Goal: Feedback & Contribution: Contribute content

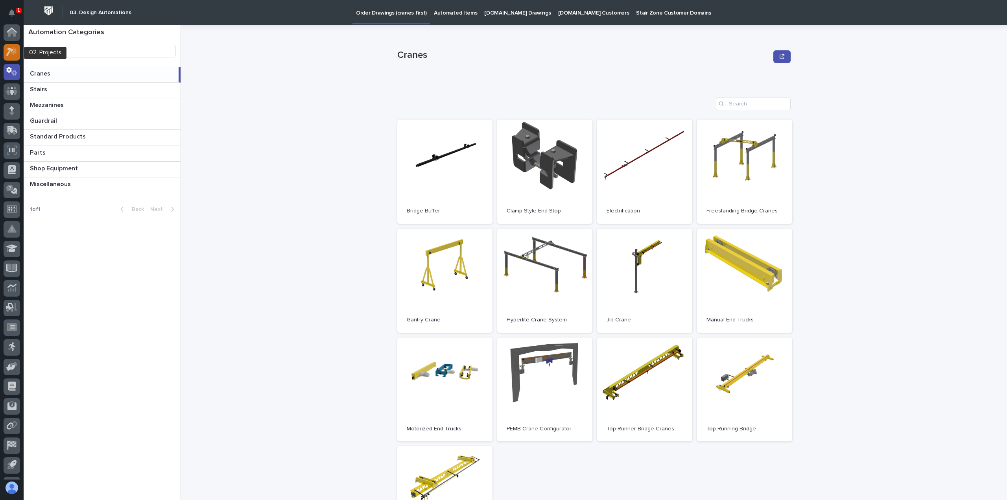
click at [10, 50] on icon at bounding box center [9, 52] width 7 height 9
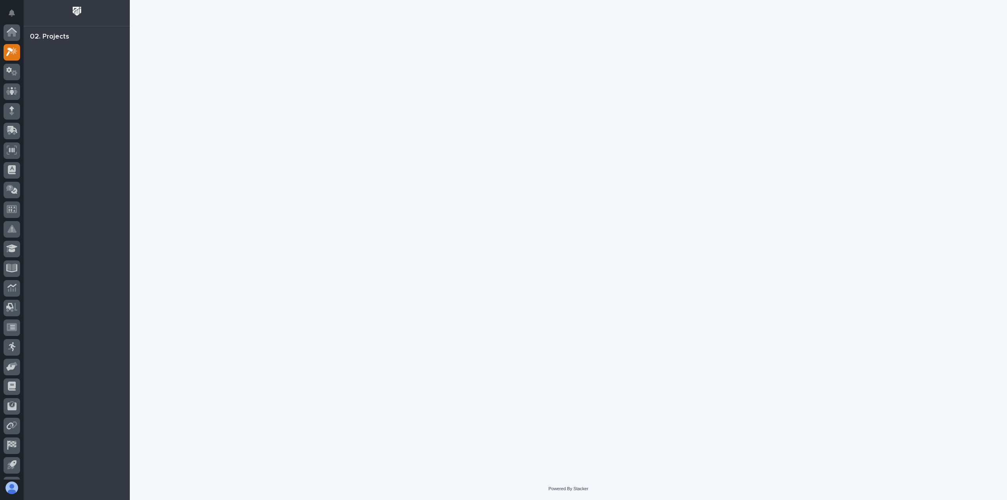
scroll to position [20, 0]
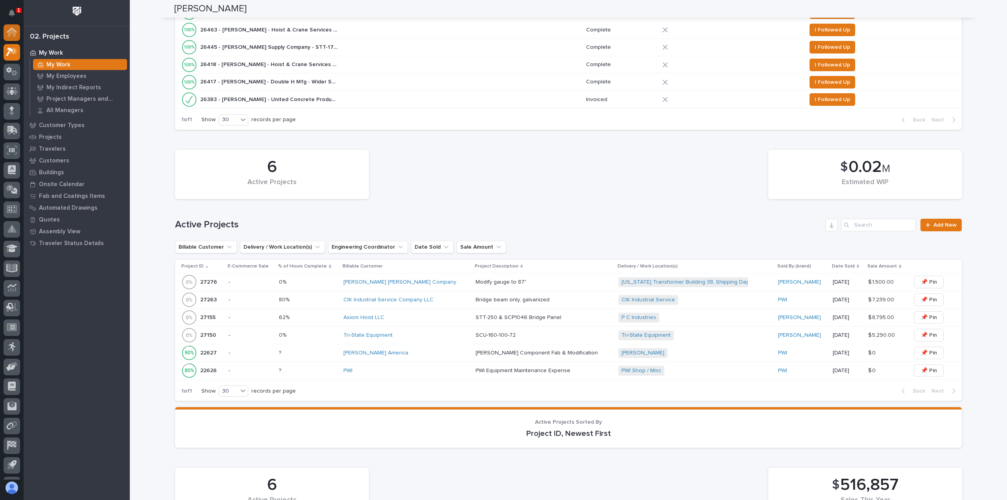
click at [11, 33] on icon at bounding box center [12, 33] width 8 height 8
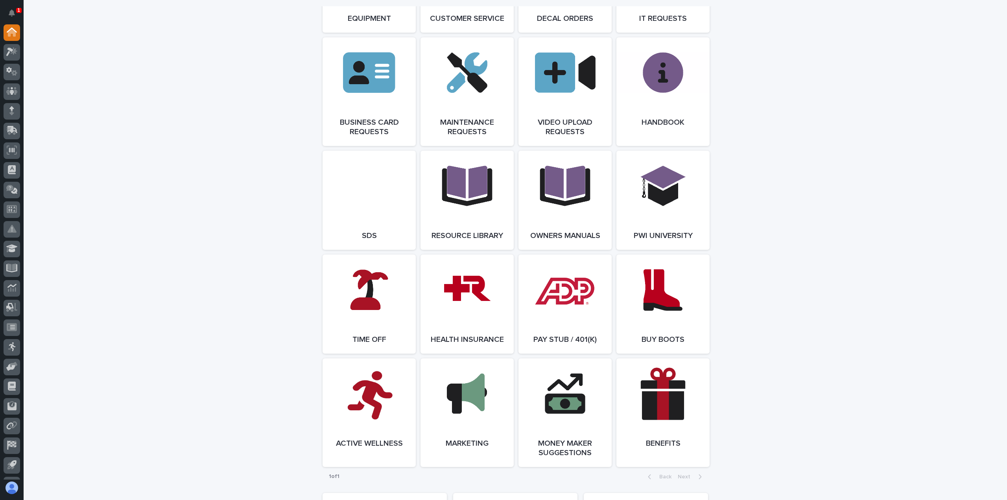
scroll to position [1259, 0]
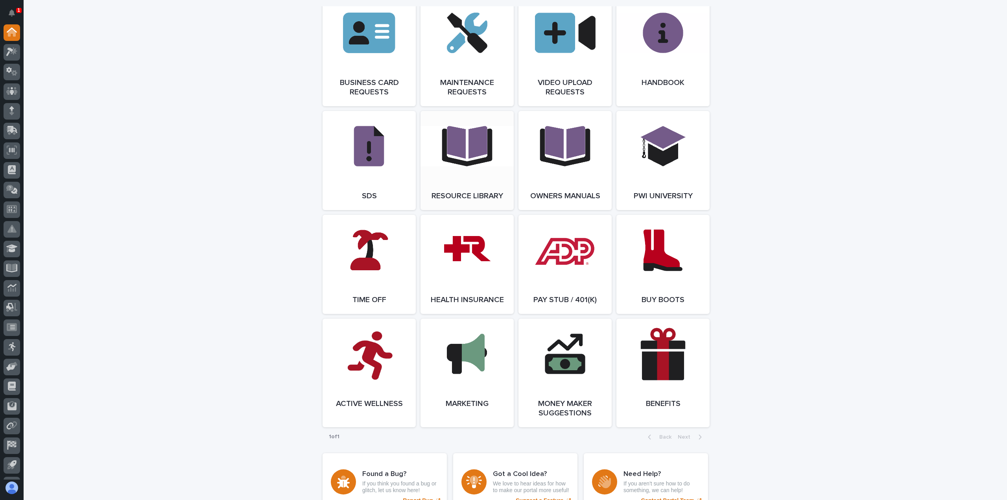
click at [462, 160] on link "Open Link" at bounding box center [467, 160] width 93 height 99
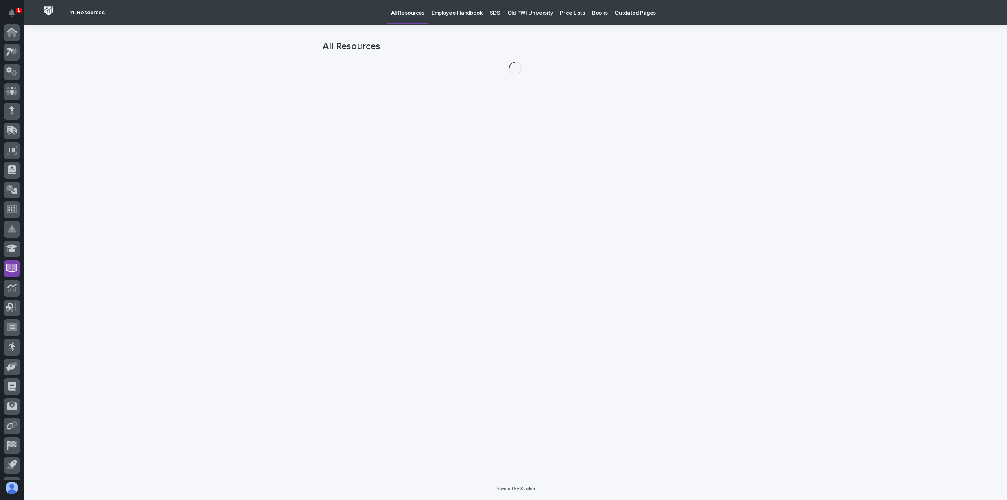
scroll to position [36, 0]
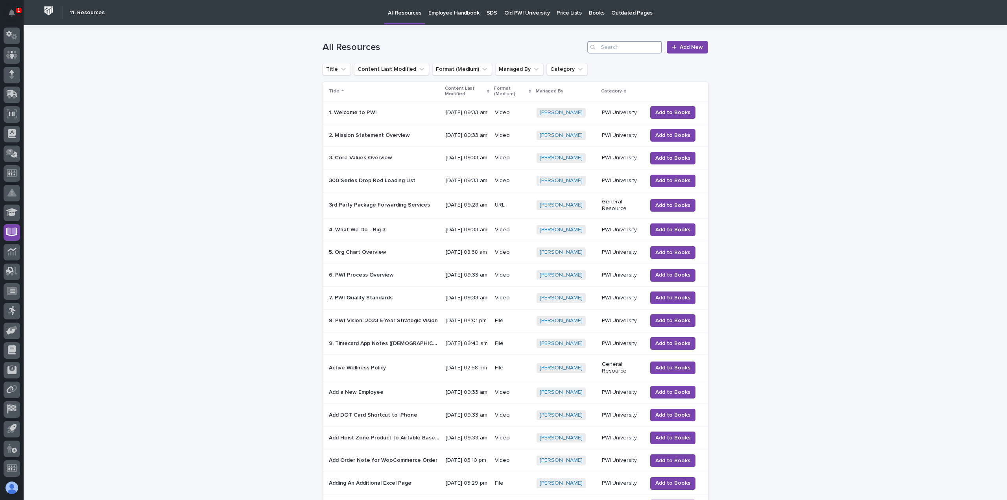
click at [627, 49] on input "Search" at bounding box center [624, 47] width 75 height 13
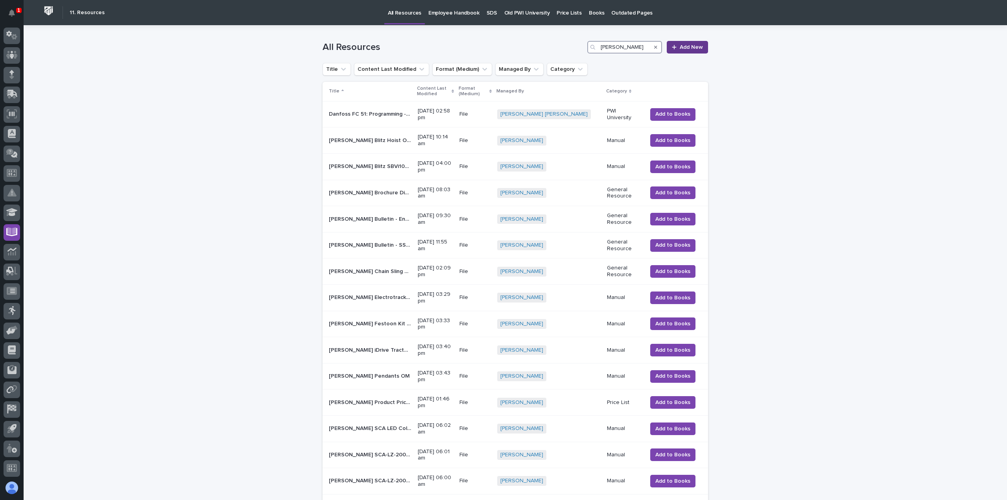
type input "[PERSON_NAME]"
click at [688, 44] on span "Add New" at bounding box center [691, 47] width 23 height 7
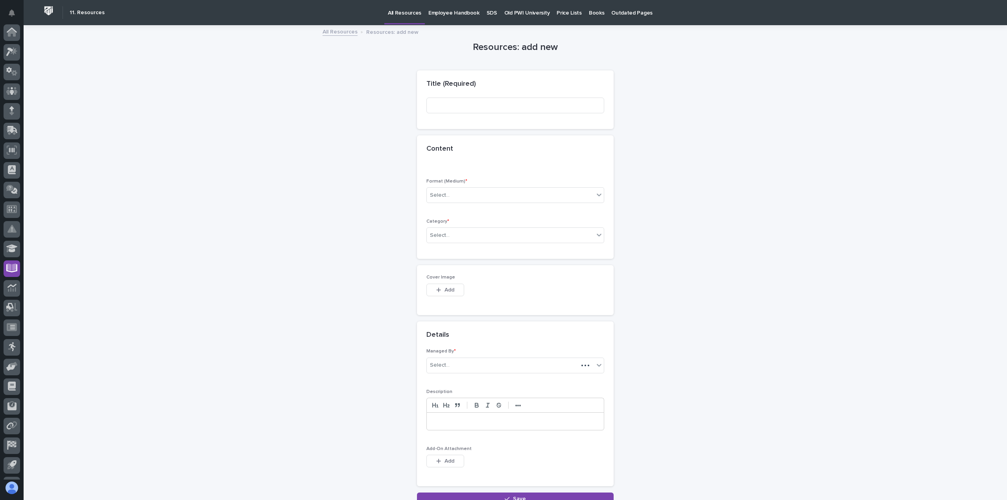
scroll to position [36, 0]
click at [441, 106] on input at bounding box center [515, 106] width 178 height 16
type input "Starke SCU End Truck OM 2.3"
click at [442, 194] on div "Select..." at bounding box center [440, 195] width 20 height 8
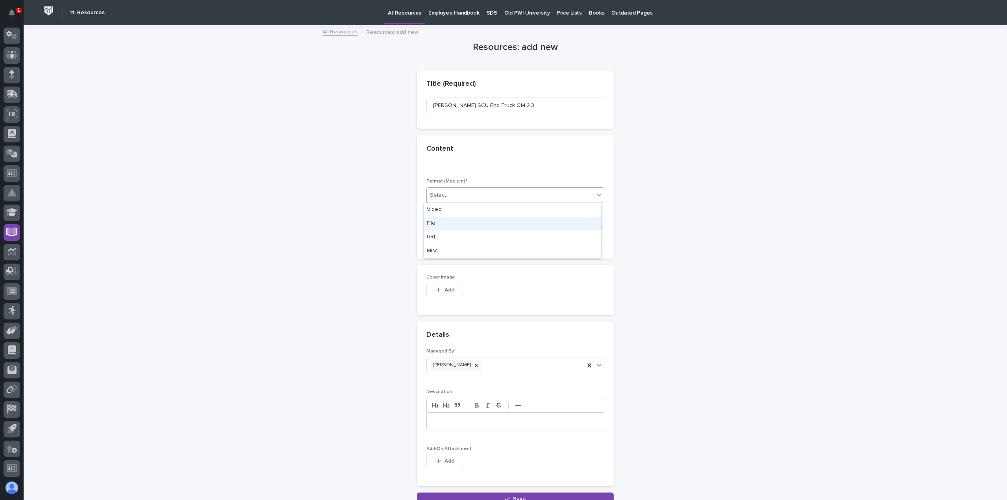
click at [431, 223] on div "File" at bounding box center [512, 224] width 177 height 14
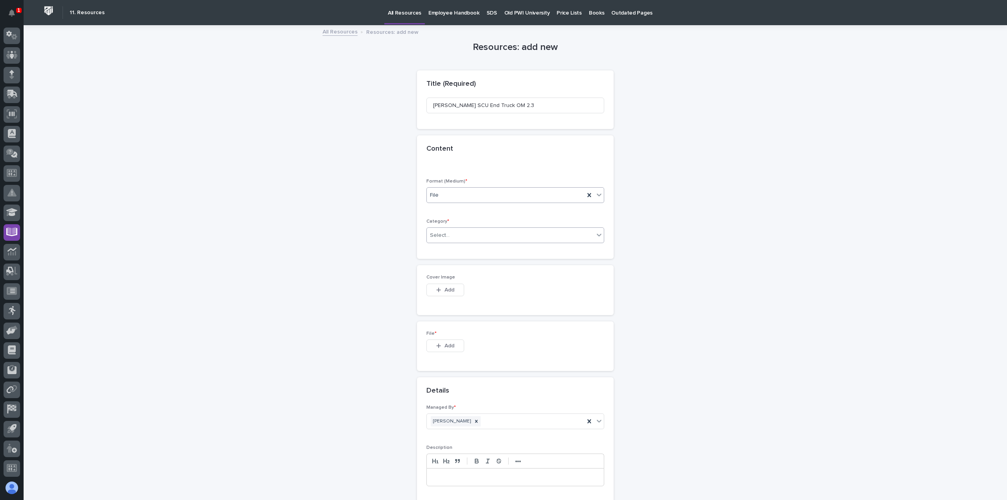
click at [439, 236] on div "Select..." at bounding box center [440, 235] width 20 height 8
click at [436, 317] on div "Manual" at bounding box center [512, 319] width 177 height 14
click at [445, 344] on span "Add" at bounding box center [450, 345] width 10 height 7
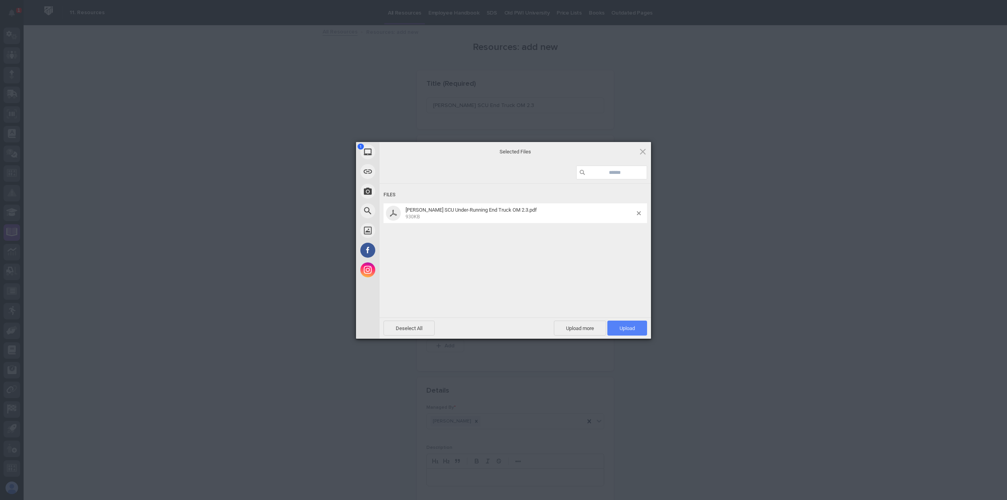
click at [625, 326] on span "Upload 1" at bounding box center [627, 328] width 15 height 6
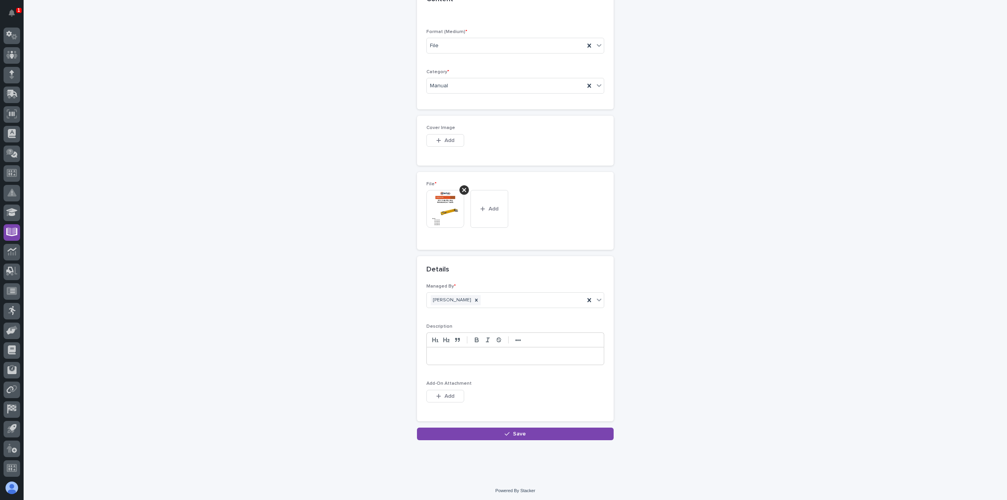
scroll to position [149, 0]
click at [451, 354] on p at bounding box center [515, 356] width 165 height 8
click at [501, 431] on button "Save" at bounding box center [515, 434] width 197 height 13
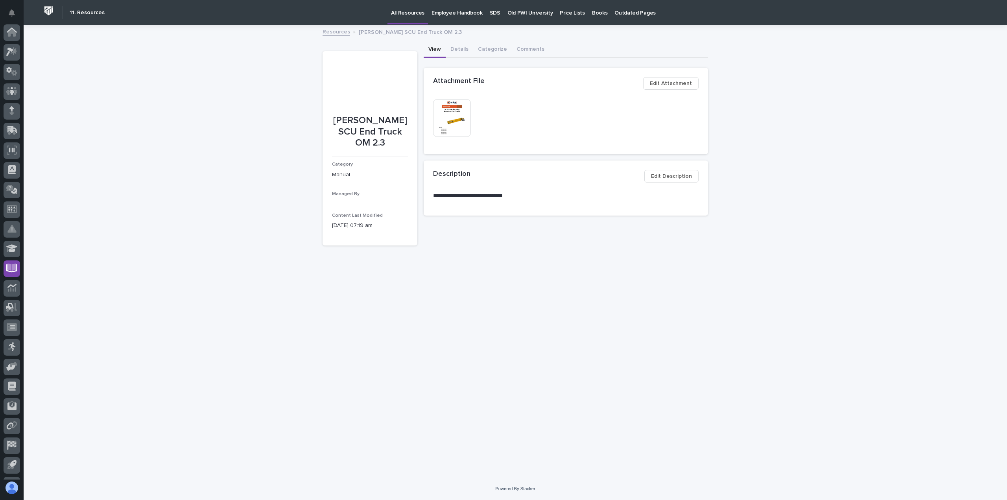
scroll to position [36, 0]
